Goal: Find contact information: Find contact information

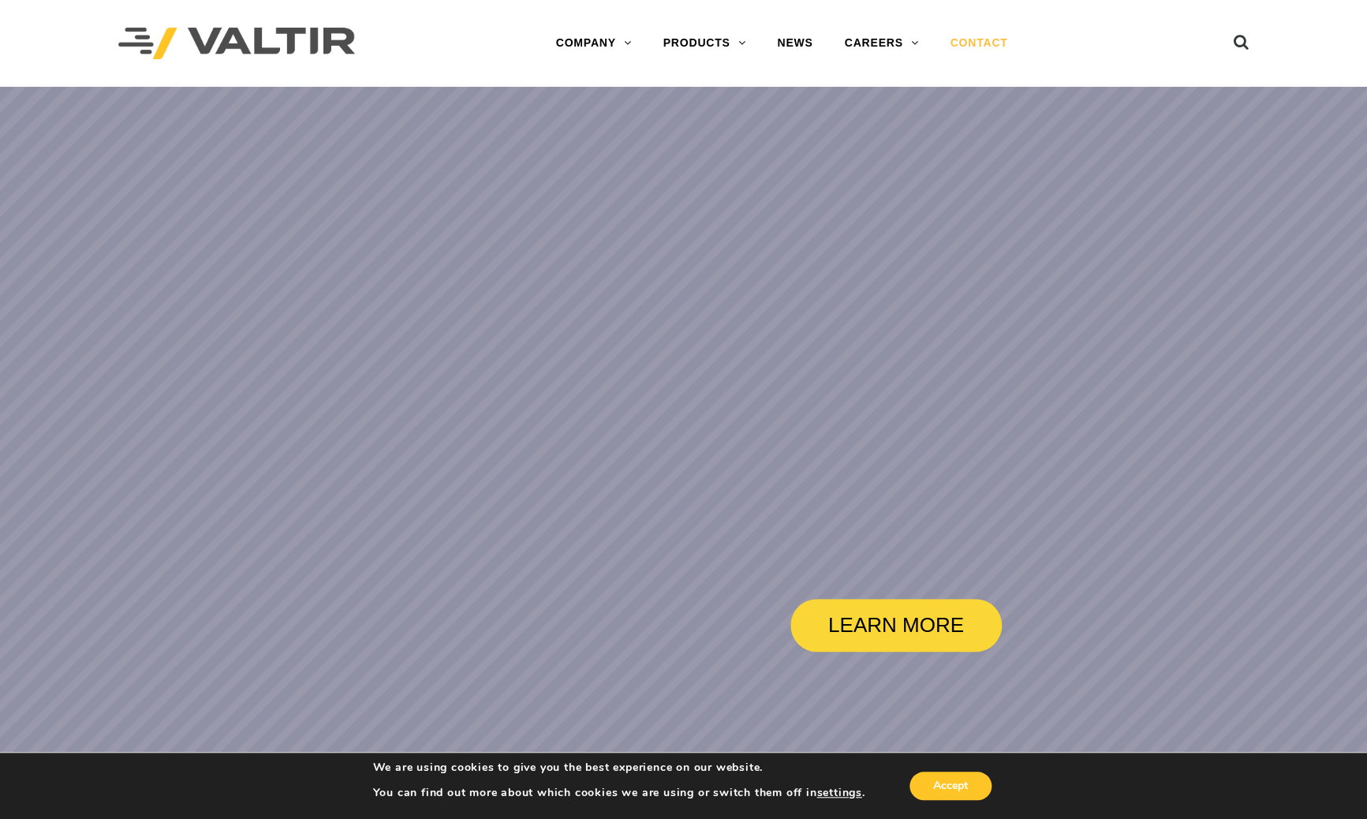
click at [963, 45] on link "CONTACT" at bounding box center [978, 44] width 89 height 32
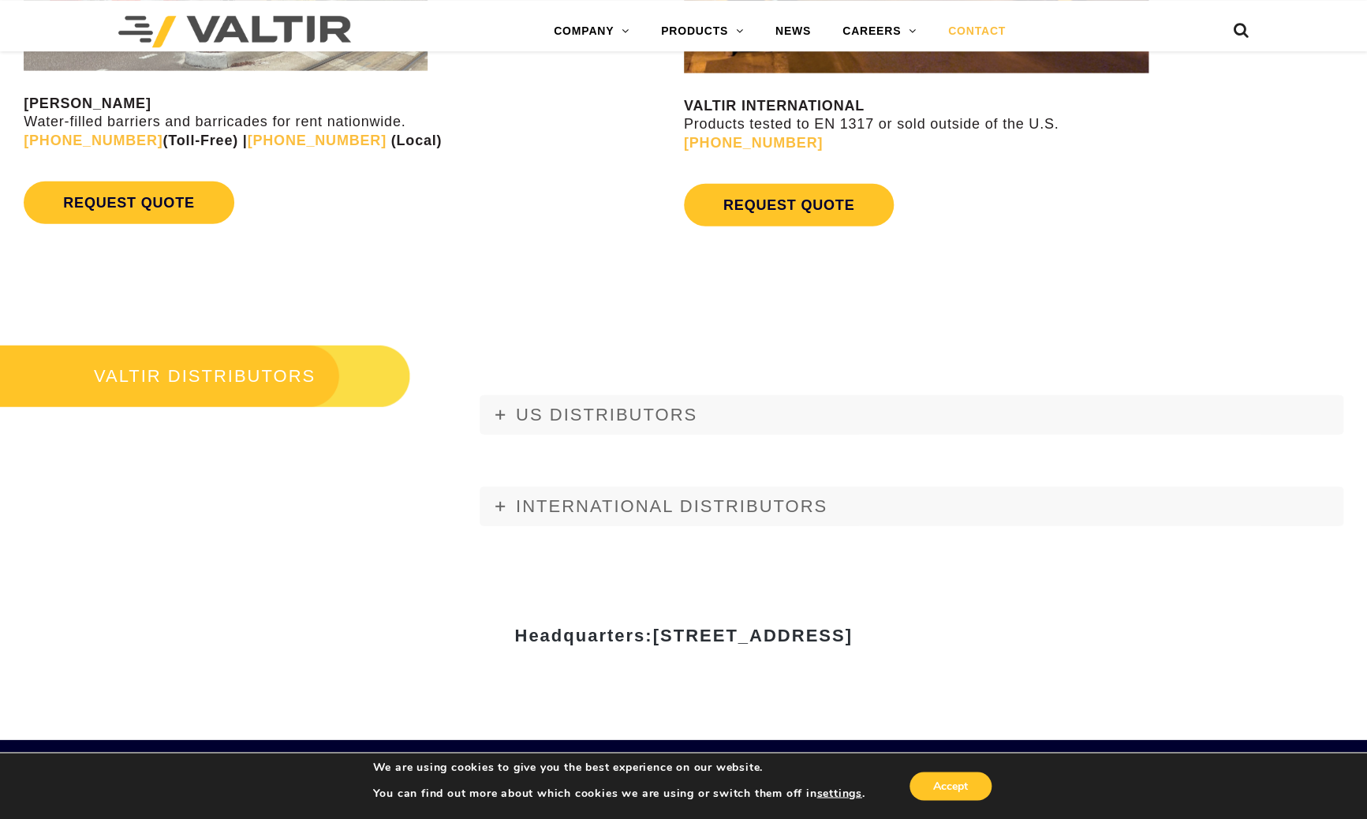
scroll to position [1677, 0]
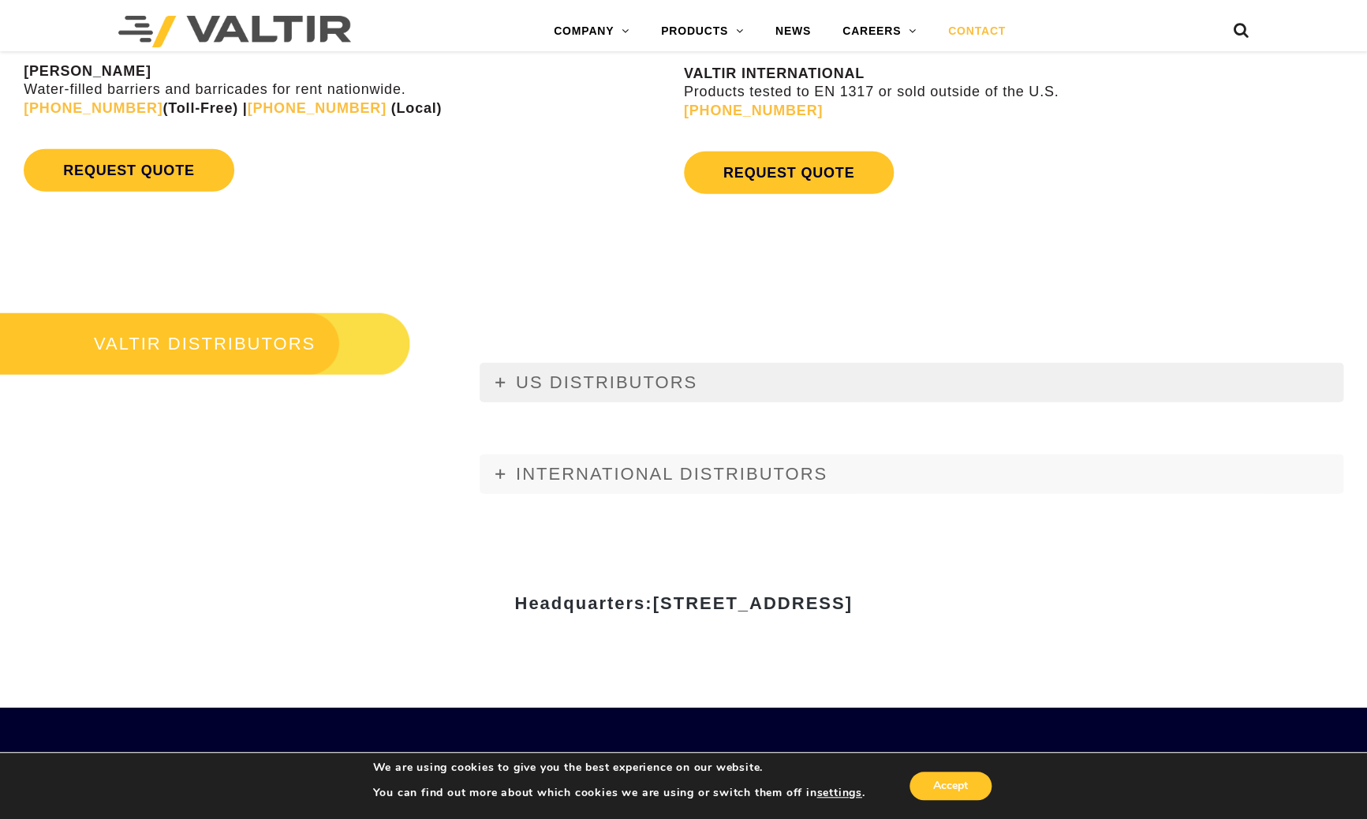
click at [529, 372] on link "US DISTRIBUTORS" at bounding box center [912, 382] width 864 height 39
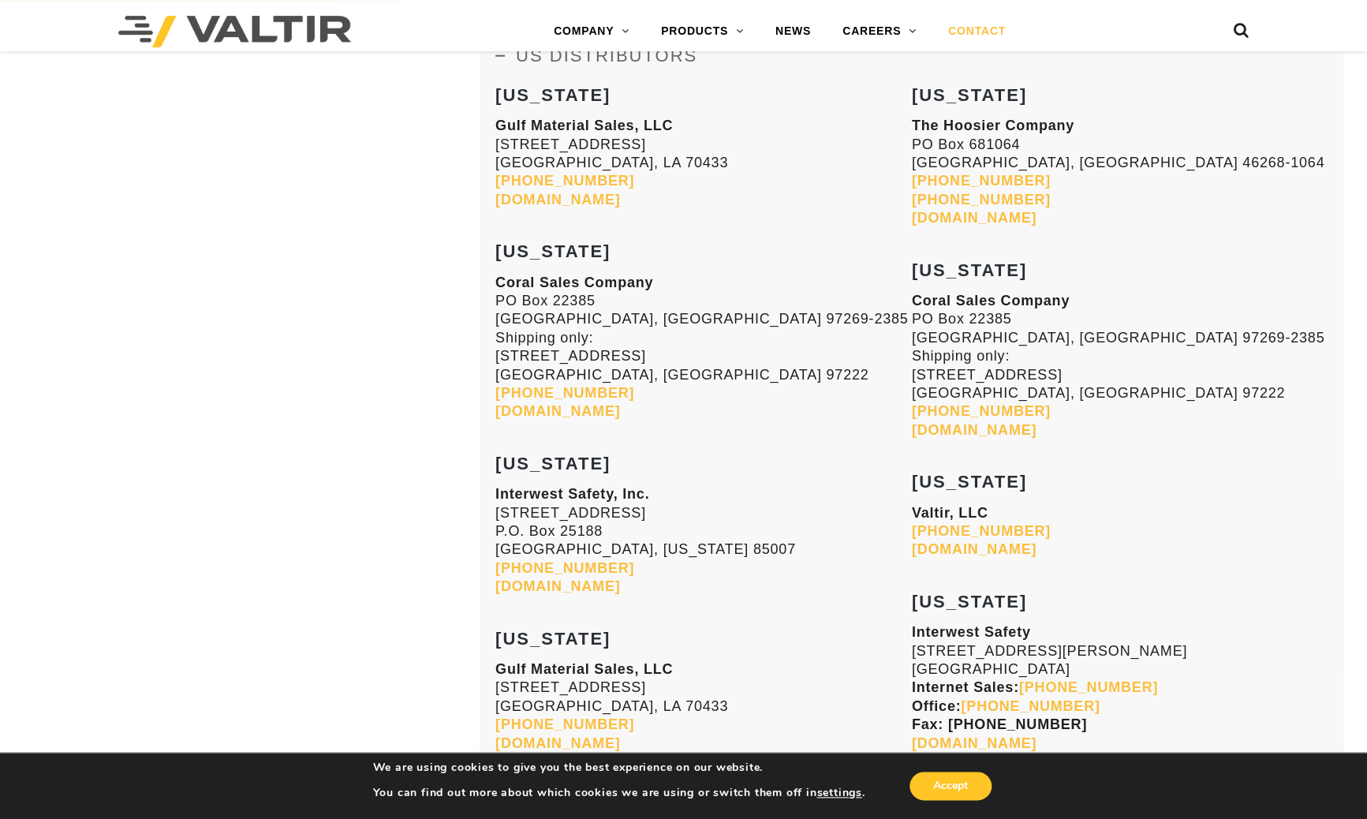
scroll to position [2025, 0]
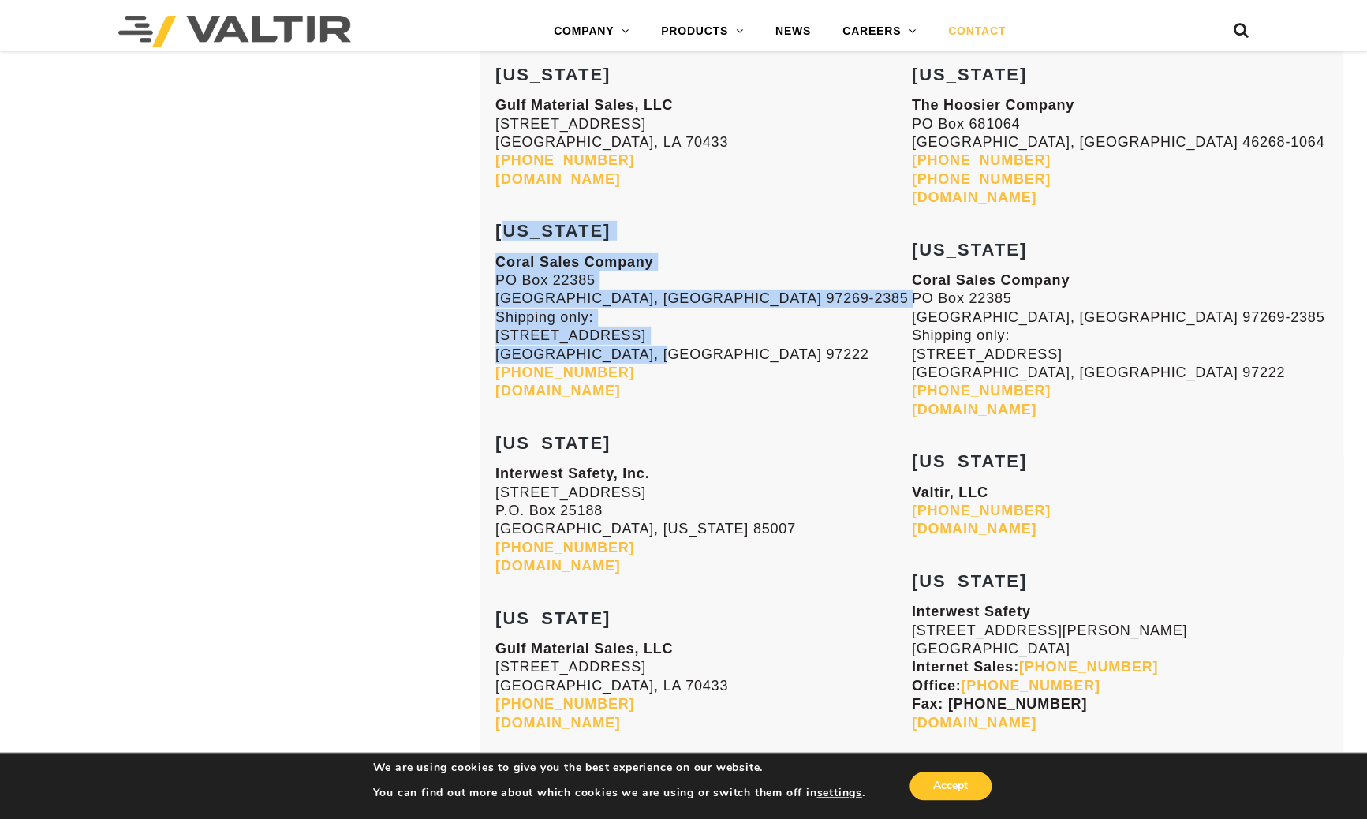
drag, startPoint x: 499, startPoint y: 229, endPoint x: 673, endPoint y: 361, distance: 218.5
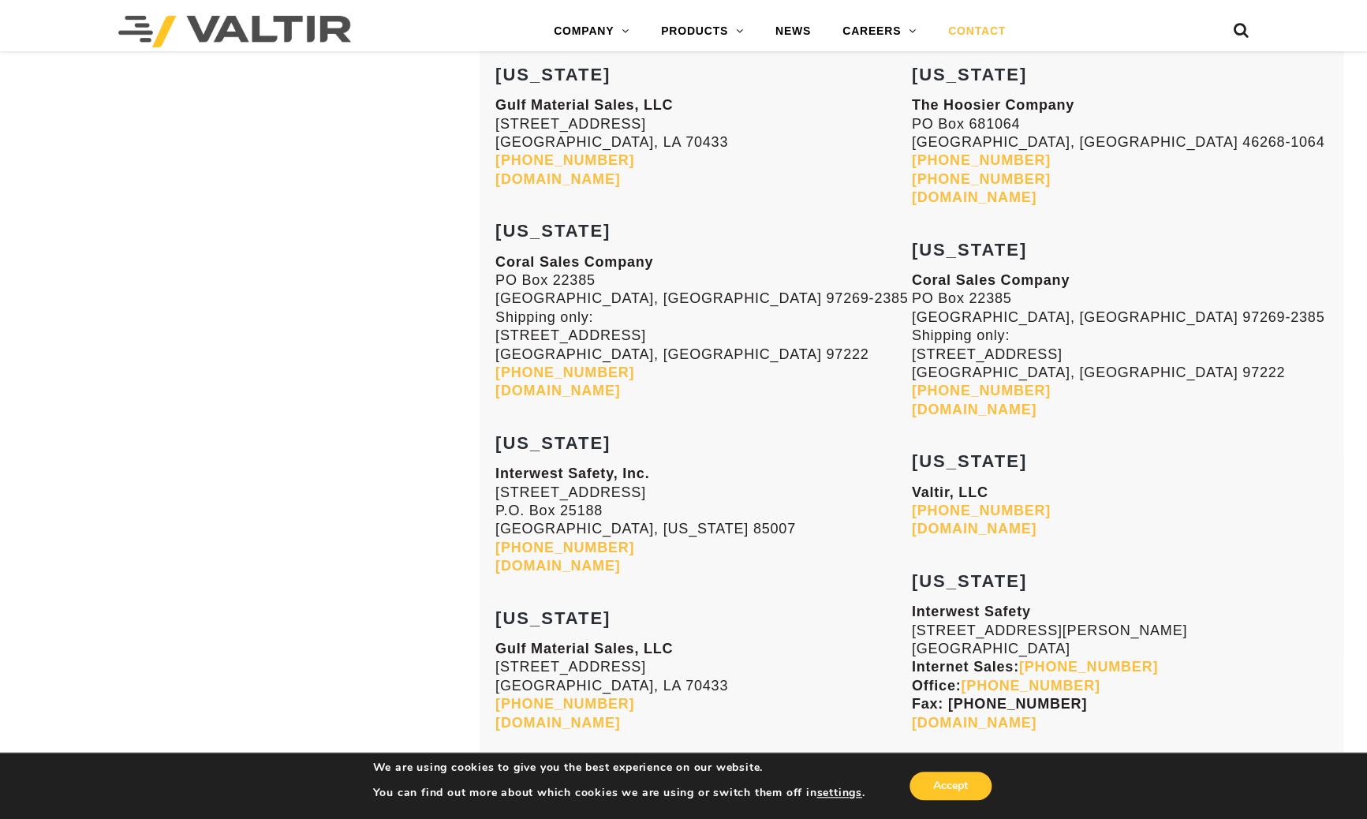
click at [700, 369] on p "Coral Sales Company PO Box 22385 Portland, OR 97269-2385 Shipping only: 9838 SE…" at bounding box center [703, 327] width 417 height 148
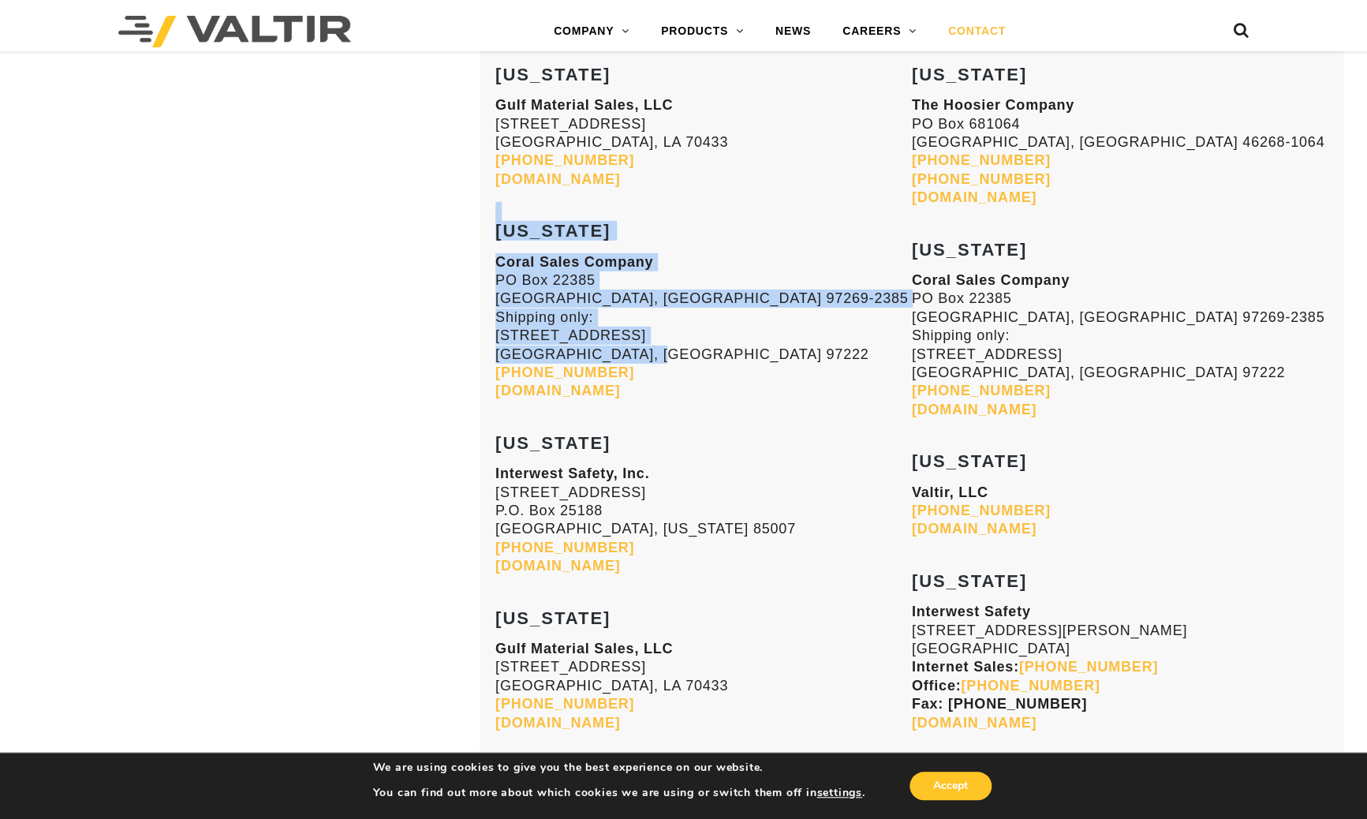
drag, startPoint x: 652, startPoint y: 350, endPoint x: 495, endPoint y: 217, distance: 204.9
click at [506, 228] on strong "ALASKA" at bounding box center [552, 231] width 115 height 20
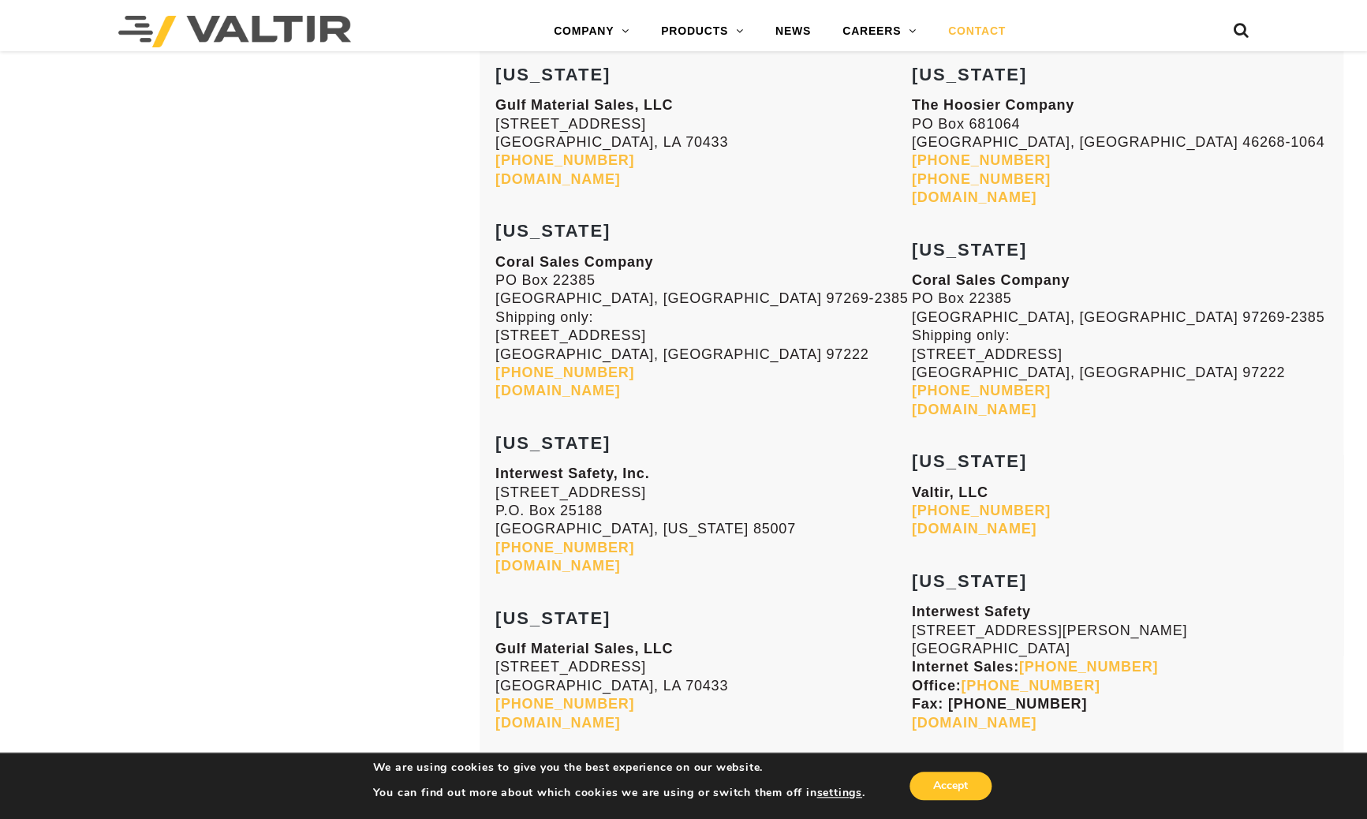
click at [502, 227] on strong "ALASKA" at bounding box center [552, 231] width 115 height 20
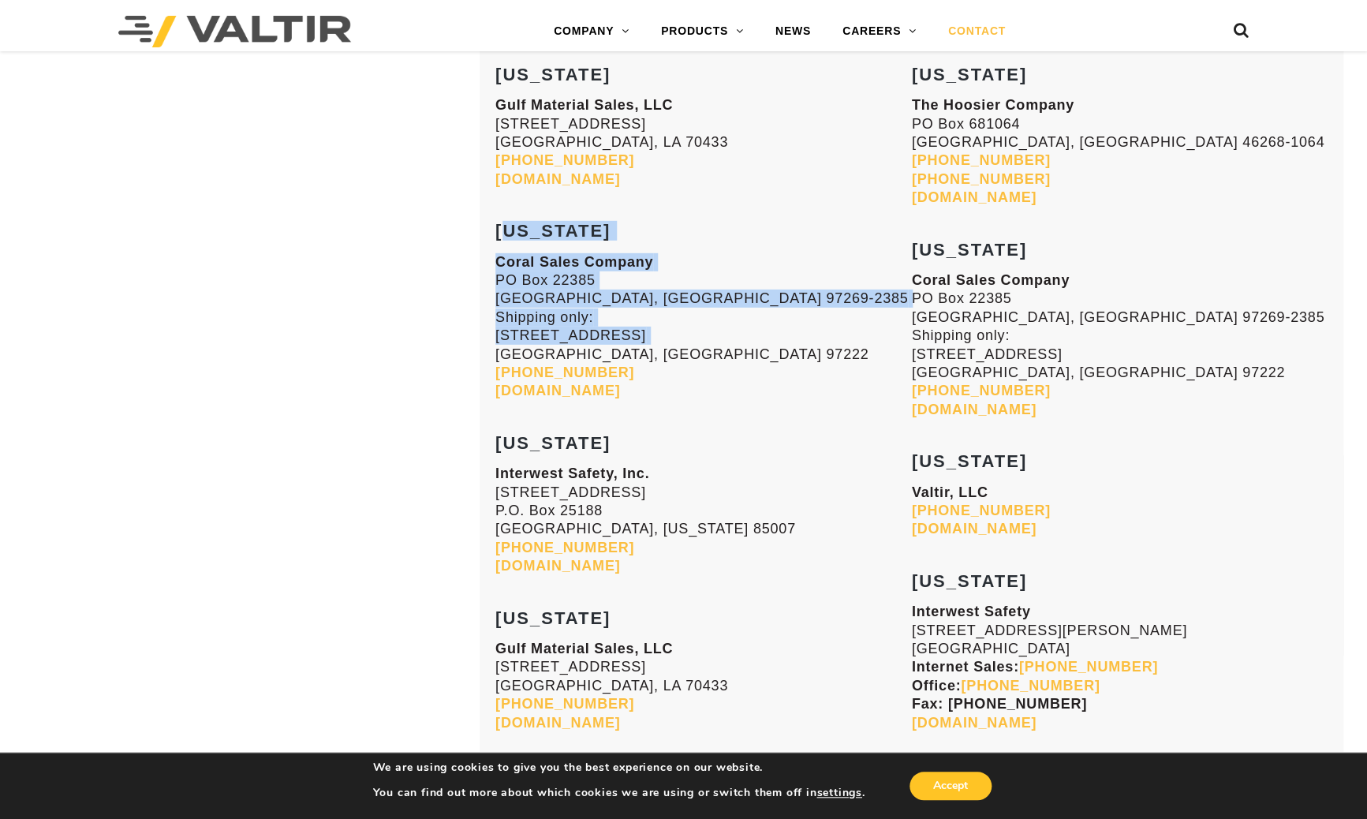
drag, startPoint x: 500, startPoint y: 227, endPoint x: 673, endPoint y: 358, distance: 216.8
click at [648, 340] on p "Coral Sales Company PO Box 22385 Portland, OR 97269-2385 Shipping only: 9838 SE…" at bounding box center [703, 327] width 417 height 148
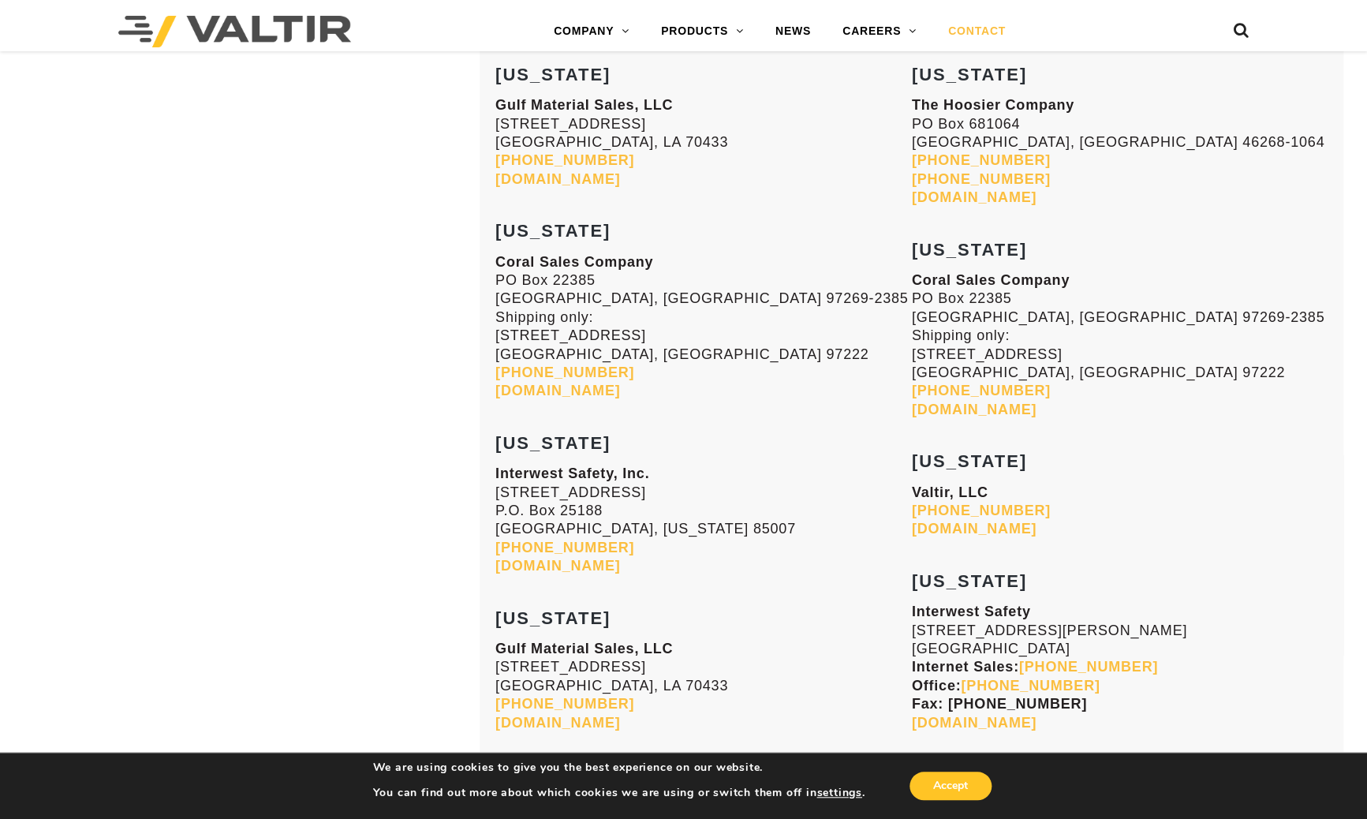
click at [705, 387] on p "Coral Sales Company PO Box 22385 Portland, OR 97269-2385 Shipping only: 9838 SE…" at bounding box center [703, 327] width 417 height 148
drag, startPoint x: 615, startPoint y: 383, endPoint x: 499, endPoint y: 261, distance: 167.4
click at [499, 261] on p "Coral Sales Company PO Box 22385 Portland, OR 97269-2385 Shipping only: 9838 SE…" at bounding box center [703, 327] width 417 height 148
copy p "Coral Sales Company PO Box 22385 Portland, OR 97269-2385 Shipping only: 9838 SE…"
drag, startPoint x: 700, startPoint y: 246, endPoint x: 683, endPoint y: 233, distance: 21.3
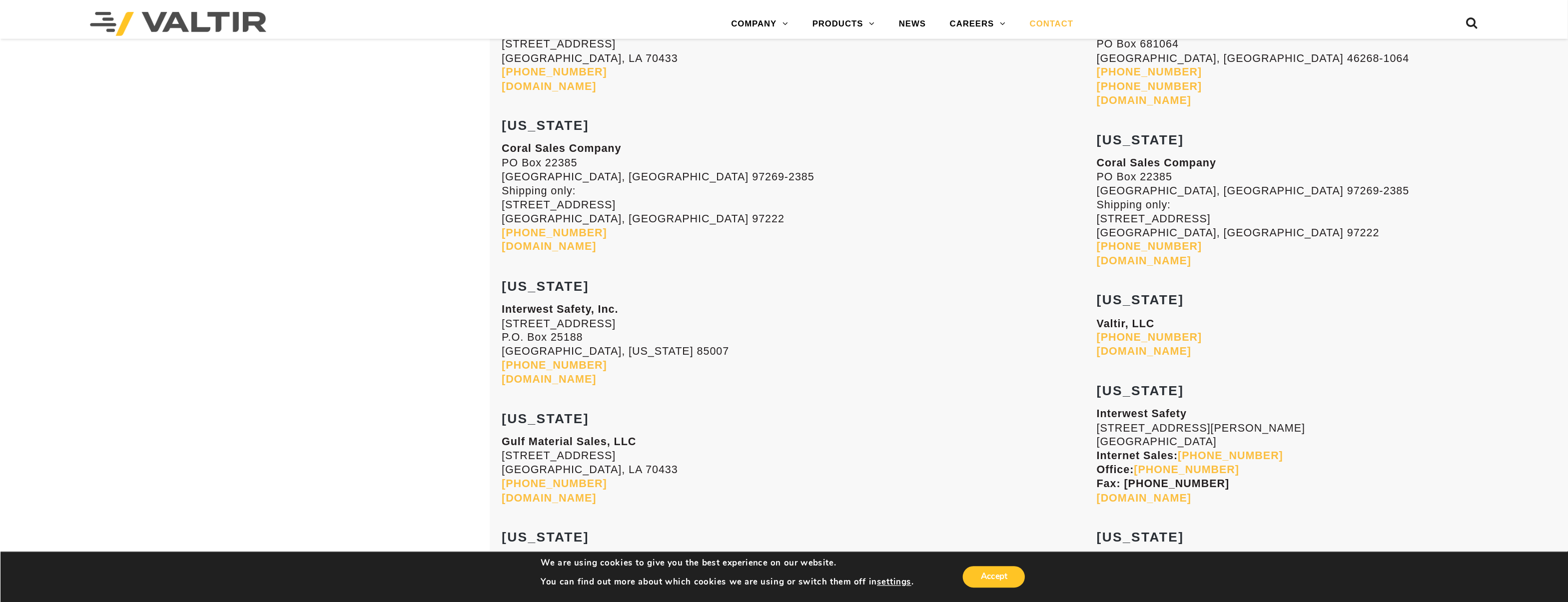
scroll to position [1585, 0]
